Goal: Check status

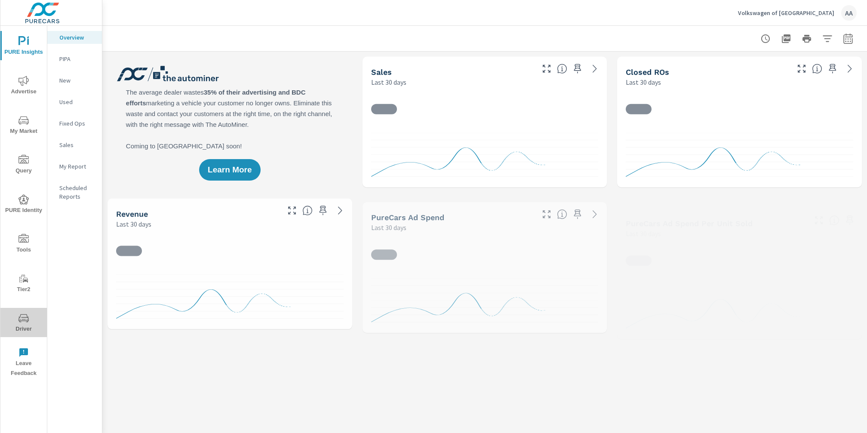
click at [32, 325] on span "Driver" at bounding box center [23, 323] width 41 height 21
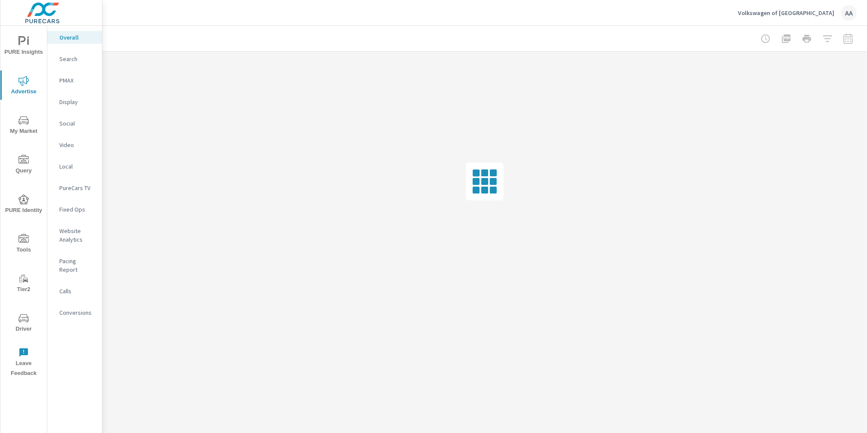
click at [69, 120] on p "Social" at bounding box center [77, 123] width 36 height 9
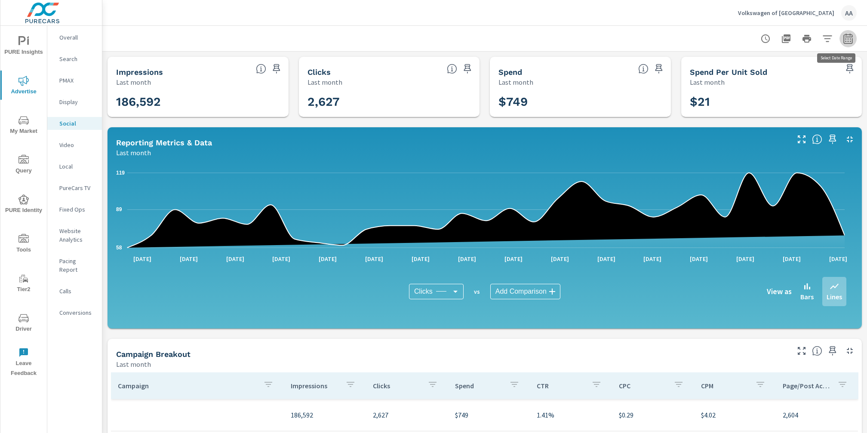
click at [843, 35] on icon "button" at bounding box center [848, 39] width 10 height 10
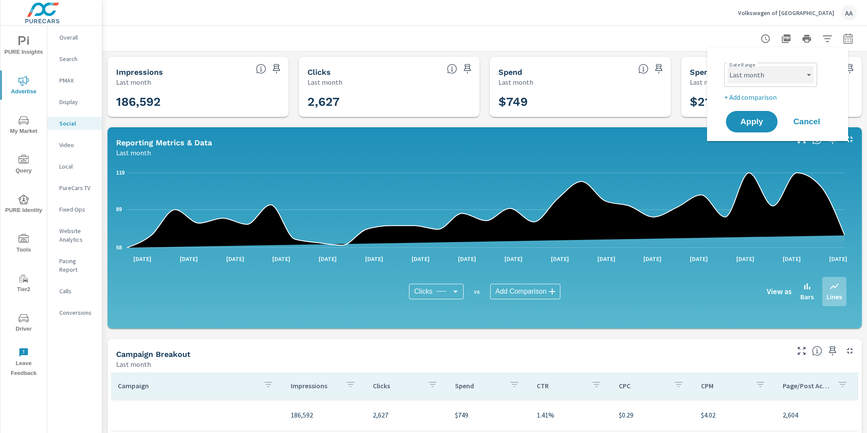
click at [768, 75] on select "Custom [DATE] Last week Last 7 days Last 14 days Last 30 days Last 45 days Last…" at bounding box center [770, 74] width 86 height 17
select select "Last 30 days"
click at [752, 99] on p "+ Add comparison" at bounding box center [779, 97] width 110 height 10
select select "Previous period"
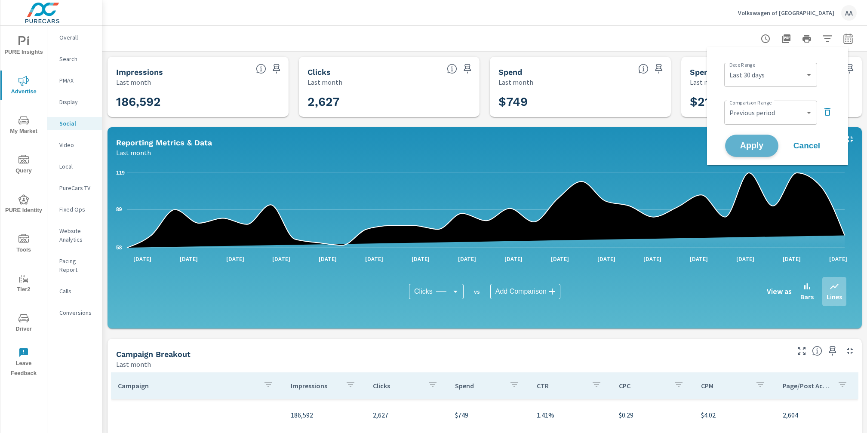
click at [751, 142] on span "Apply" at bounding box center [751, 146] width 35 height 8
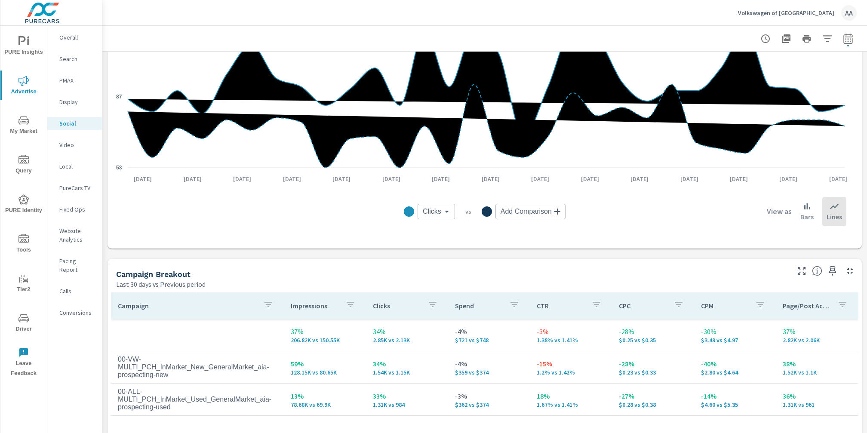
scroll to position [355, 0]
